Goal: Navigation & Orientation: Understand site structure

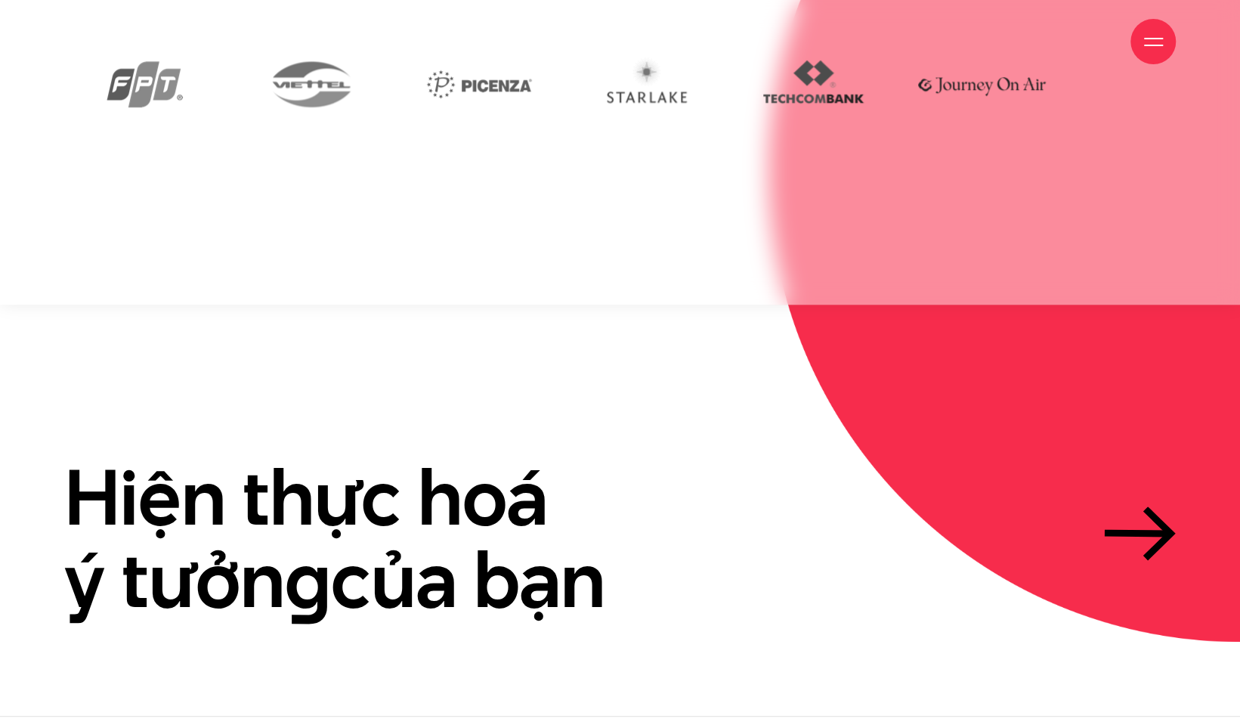
scroll to position [4660, 0]
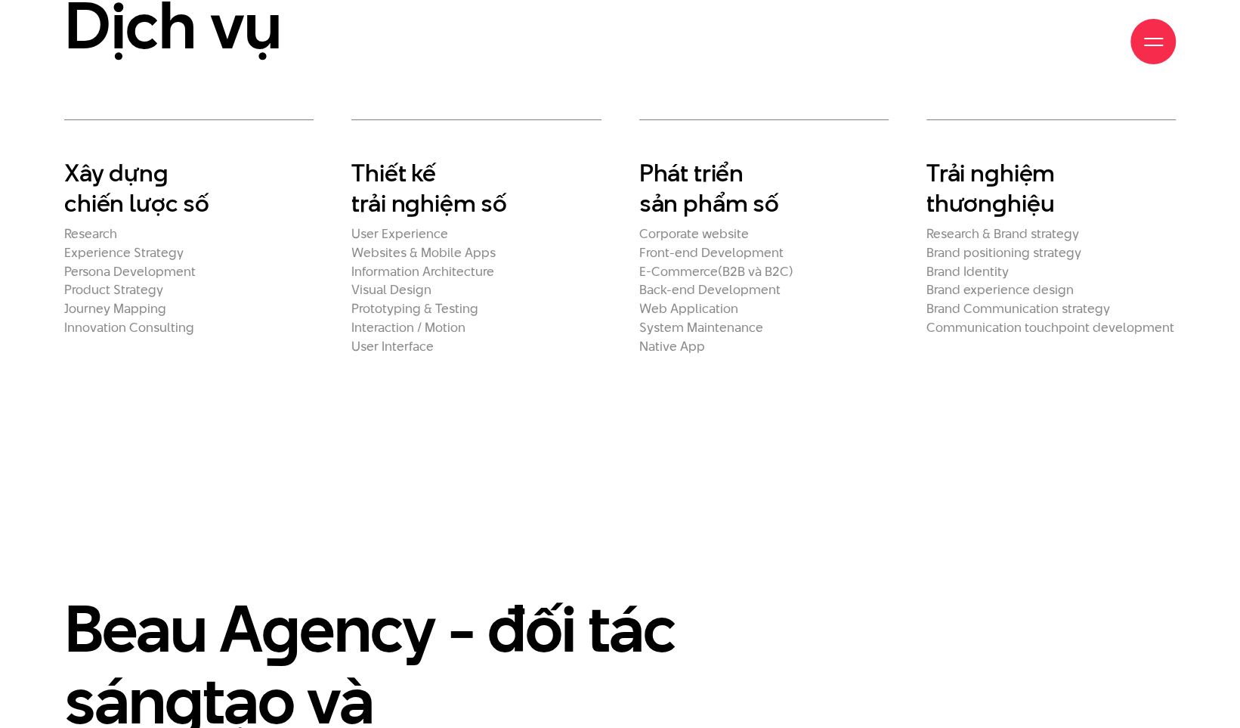
scroll to position [3772, 0]
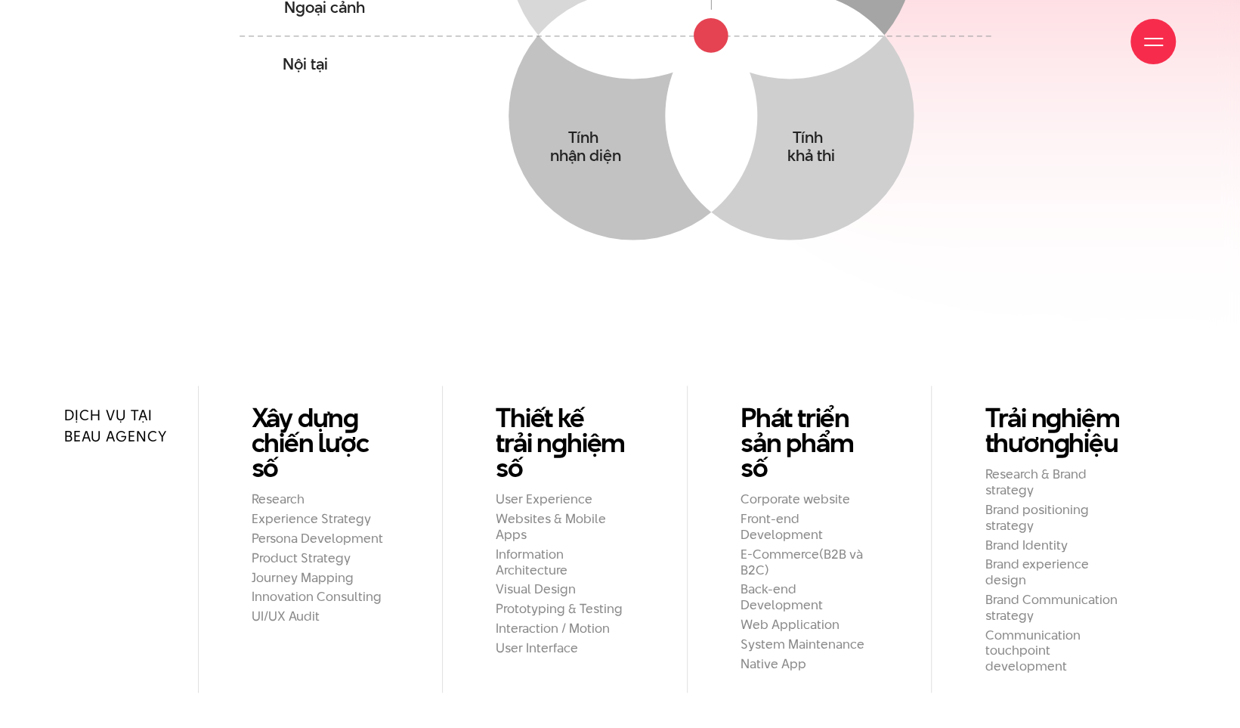
scroll to position [1561, 0]
